Goal: Task Accomplishment & Management: Use online tool/utility

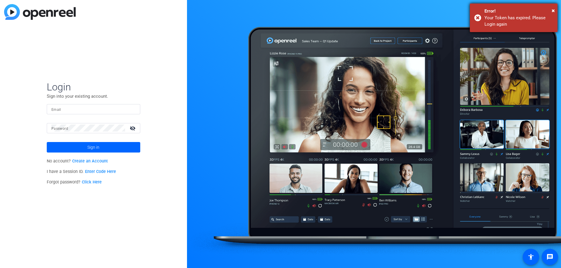
click at [183, 20] on div "Your Token has expired. Please Login again" at bounding box center [518, 21] width 69 height 13
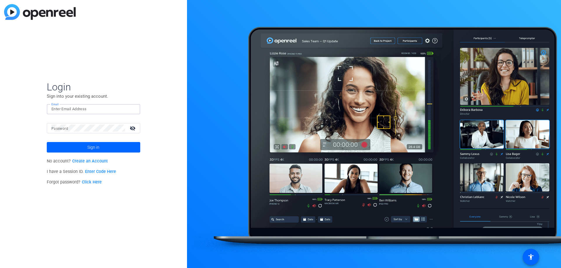
click at [98, 65] on input "Email" at bounding box center [93, 109] width 84 height 7
type input "[EMAIL_ADDRESS][DOMAIN_NAME]"
click at [107, 65] on div at bounding box center [88, 128] width 74 height 10
click at [47, 65] on button "Sign in" at bounding box center [93, 147] width 93 height 11
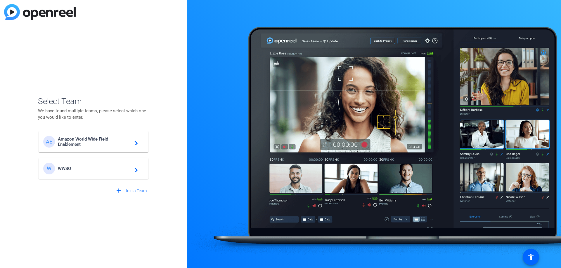
click at [89, 65] on span "WWSO" at bounding box center [94, 168] width 73 height 5
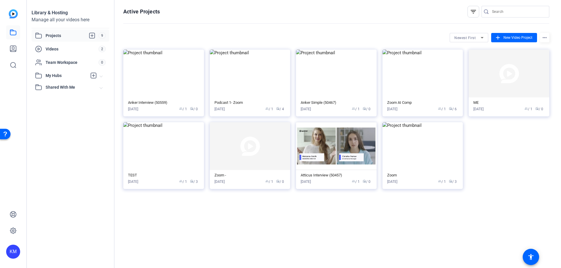
click at [62, 34] on span "Projects" at bounding box center [72, 35] width 53 height 7
click at [62, 35] on span "Projects" at bounding box center [72, 35] width 53 height 7
click at [61, 32] on span "Projects" at bounding box center [72, 35] width 53 height 7
click at [92, 33] on icon at bounding box center [91, 35] width 5 height 5
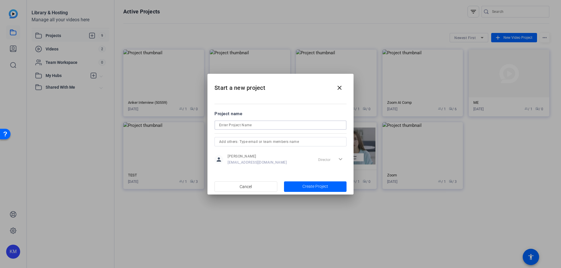
click at [183, 65] on input at bounding box center [280, 125] width 123 height 7
type input "Zoom ai 2"
click at [183, 65] on span "button" at bounding box center [315, 187] width 63 height 14
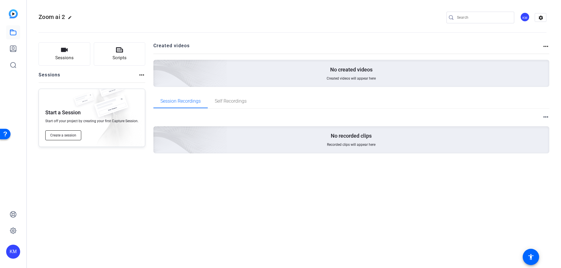
click at [71, 65] on span "Create a session" at bounding box center [63, 135] width 26 height 5
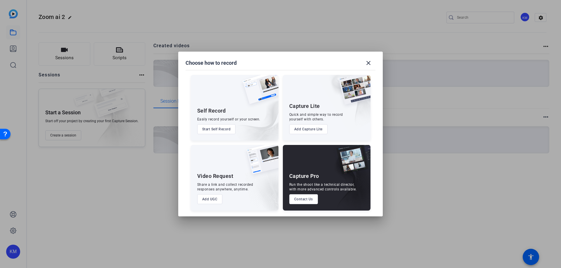
click at [183, 65] on button "Add Capture Lite" at bounding box center [308, 129] width 38 height 10
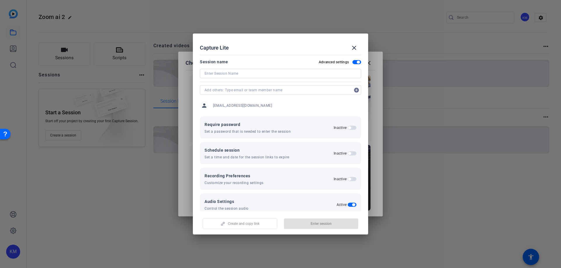
click at [183, 65] on input at bounding box center [280, 73] width 152 height 7
type input "Zoom 2"
click at [183, 65] on span "Create and copy link" at bounding box center [244, 224] width 32 height 5
click at [183, 50] on mat-icon "close" at bounding box center [353, 47] width 7 height 7
